Goal: Task Accomplishment & Management: Understand process/instructions

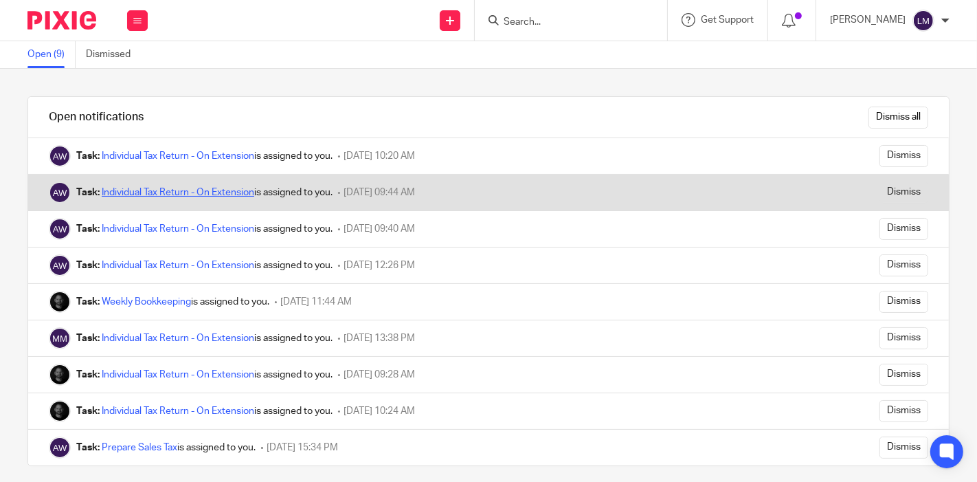
click at [238, 194] on link "Individual Tax Return - On Extension" at bounding box center [178, 193] width 152 height 10
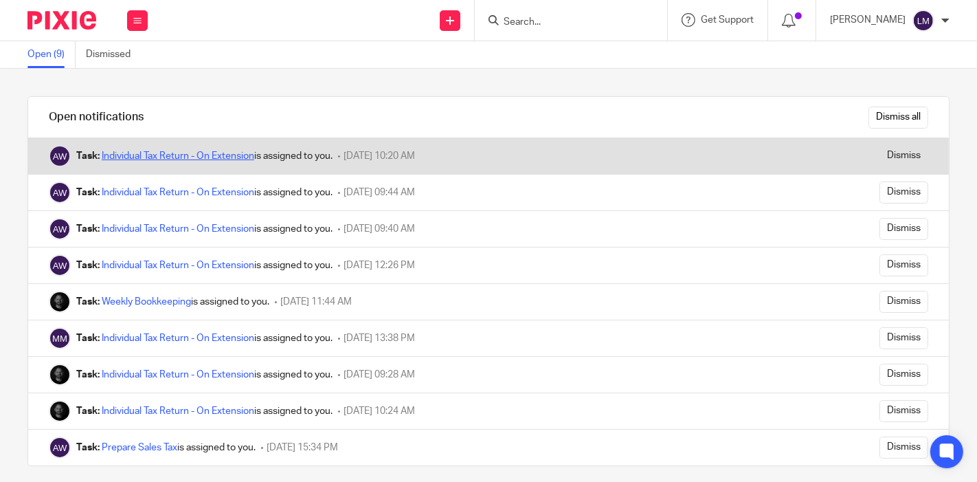
click at [200, 153] on link "Individual Tax Return - On Extension" at bounding box center [178, 156] width 152 height 10
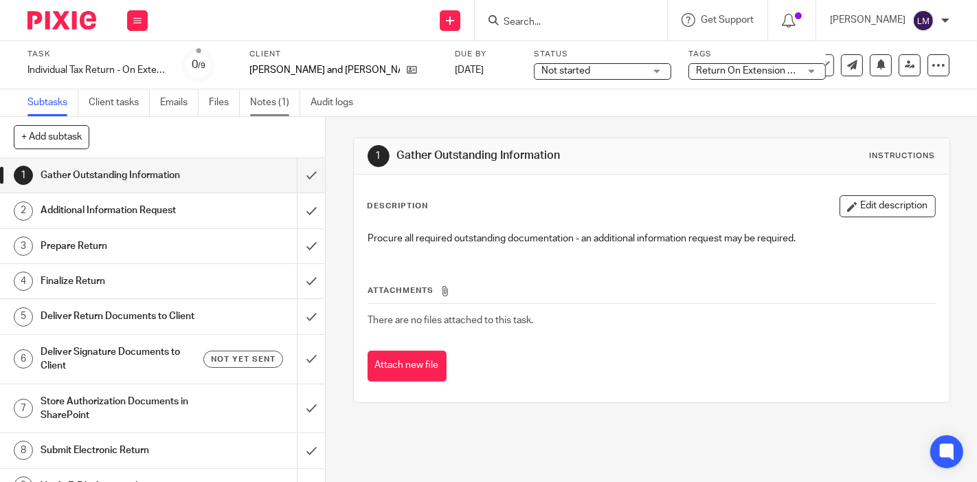
click at [269, 95] on link "Notes (1)" at bounding box center [275, 102] width 50 height 27
click at [275, 97] on link "Notes (1)" at bounding box center [275, 102] width 50 height 27
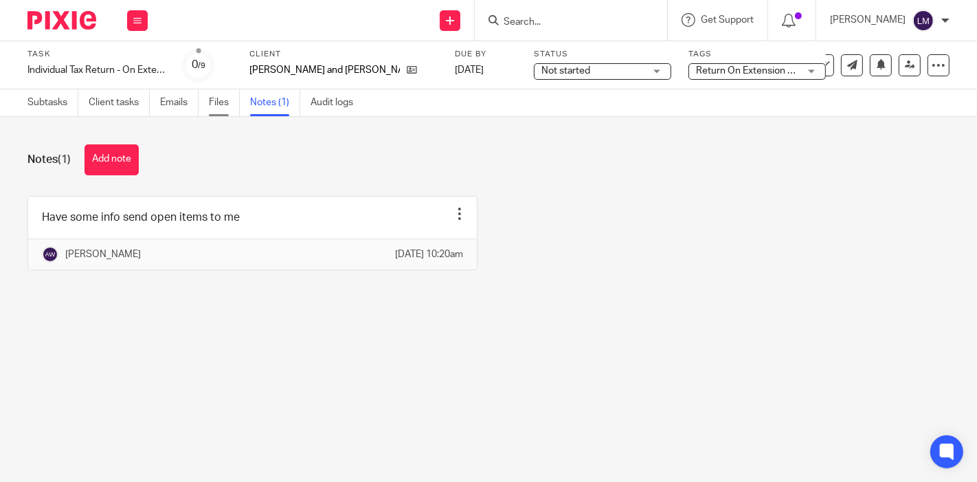
click at [223, 102] on link "Files" at bounding box center [224, 102] width 31 height 27
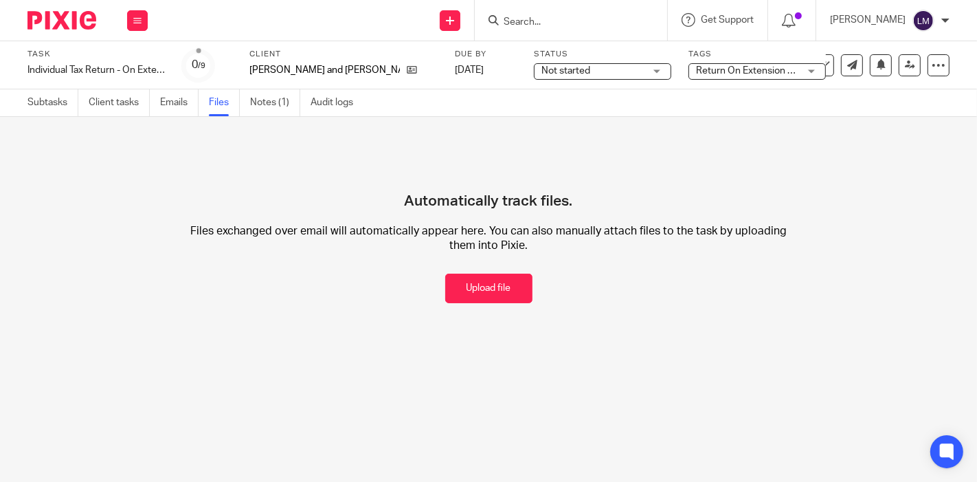
click at [192, 104] on link "Emails" at bounding box center [179, 102] width 38 height 27
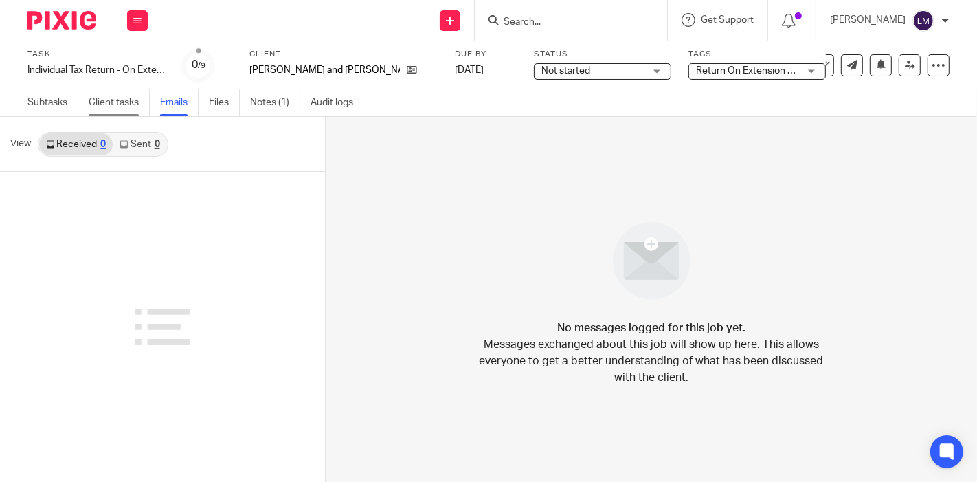
click at [131, 104] on link "Client tasks" at bounding box center [119, 102] width 61 height 27
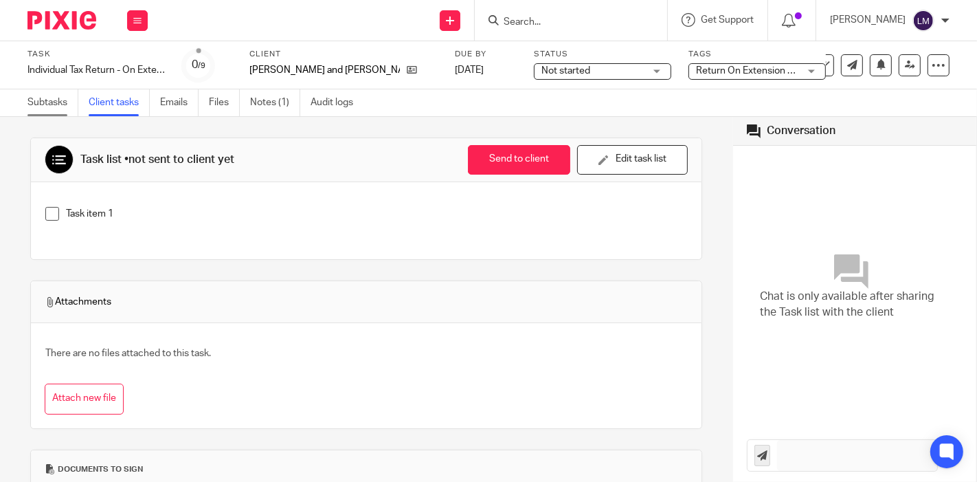
click at [49, 101] on link "Subtasks" at bounding box center [52, 102] width 51 height 27
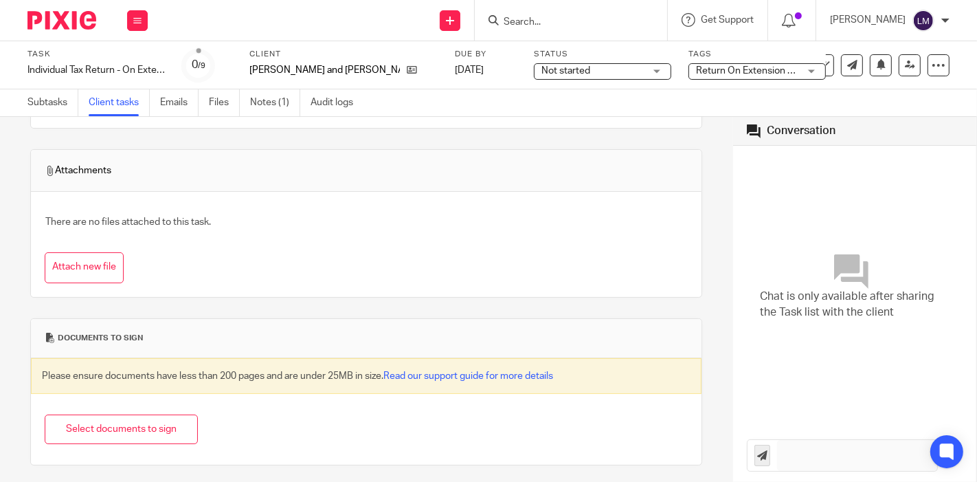
scroll to position [132, 0]
